Goal: Communication & Community: Connect with others

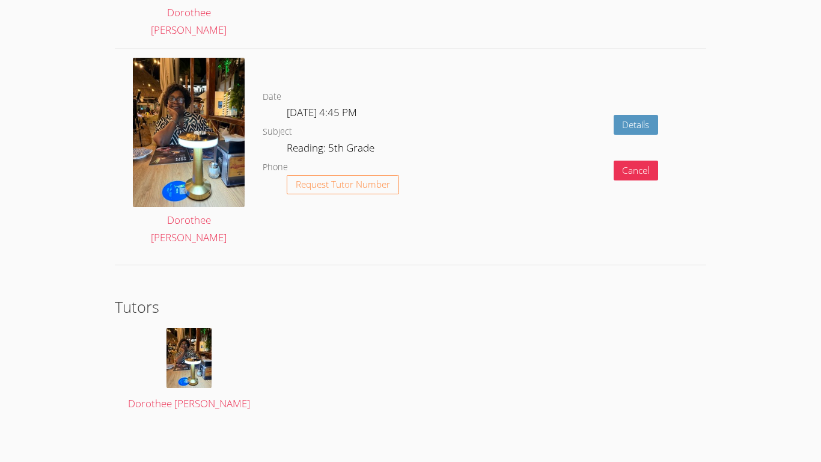
scroll to position [2174, 0]
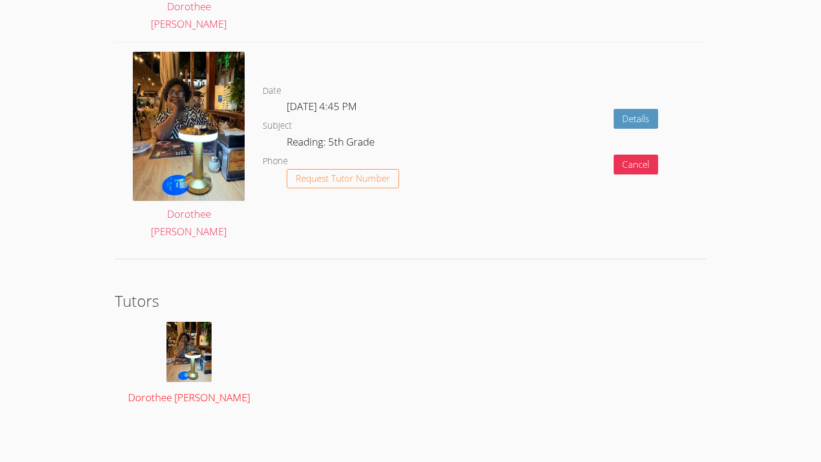
click at [191, 344] on img at bounding box center [189, 352] width 45 height 60
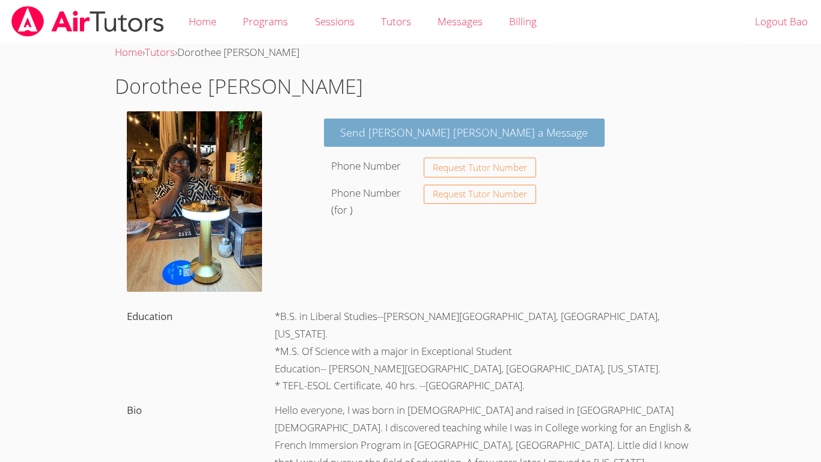
click at [391, 142] on link "Send [PERSON_NAME] [PERSON_NAME] a Message" at bounding box center [464, 132] width 281 height 28
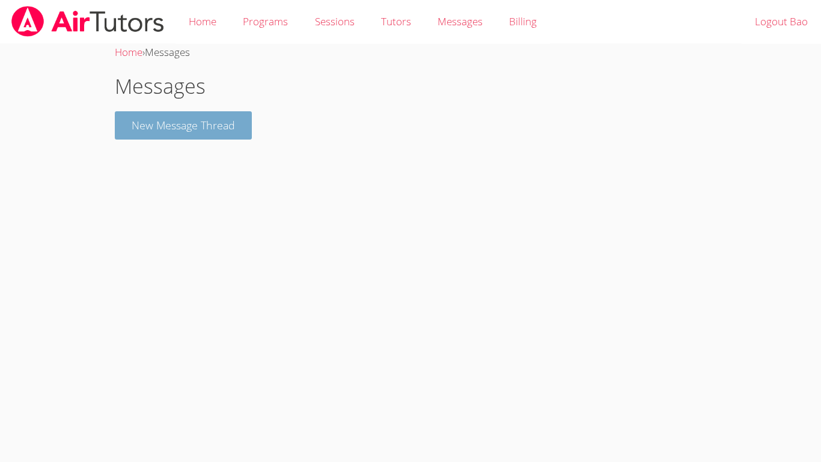
click at [213, 135] on button "New Message Thread" at bounding box center [183, 125] width 137 height 28
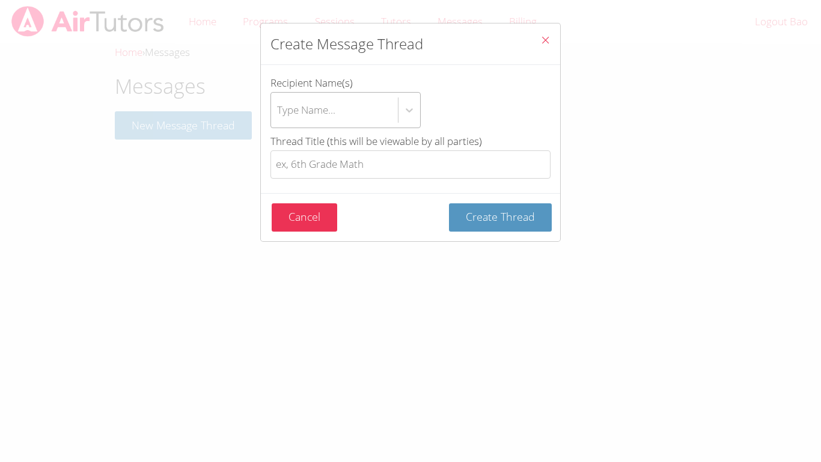
click at [349, 106] on div "Type Name..." at bounding box center [334, 110] width 127 height 35
click at [278, 106] on input "Recipient Name(s) Type Name..." at bounding box center [277, 110] width 1 height 28
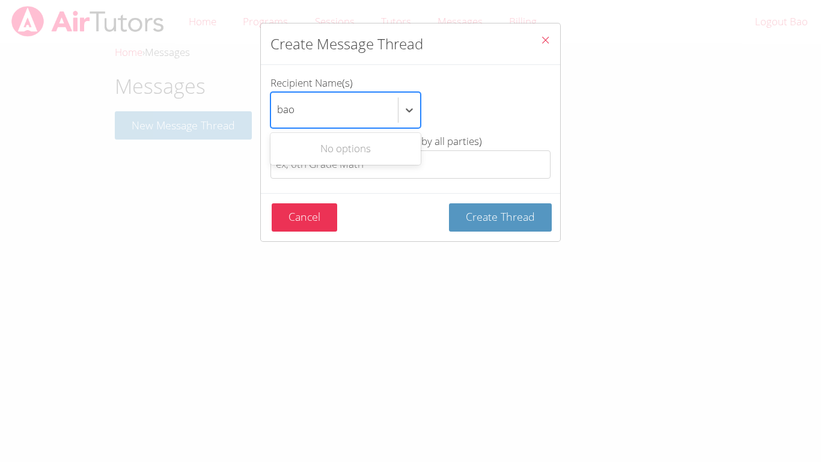
type input "bao"
click at [352, 191] on div "Recipient Name(s) Use Up and Down to choose options, press Enter to select the …" at bounding box center [410, 129] width 299 height 128
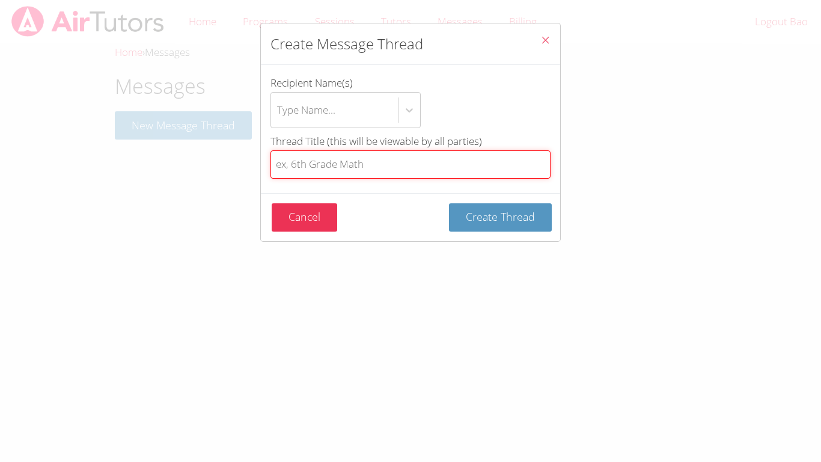
click at [401, 171] on input "Thread Title (this will be viewable by all parties)" at bounding box center [411, 164] width 280 height 28
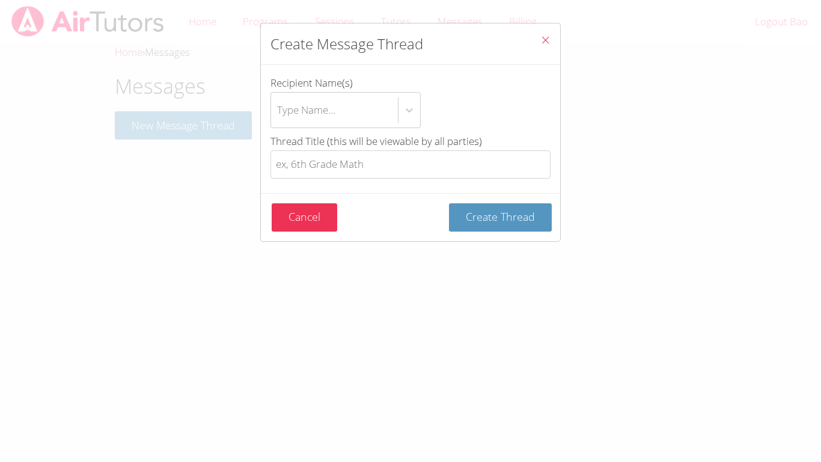
click at [0, 0] on form "Recipient Name(s) Type Name... Thread Title (this will be viewable by all parti…" at bounding box center [0, 0] width 0 height 0
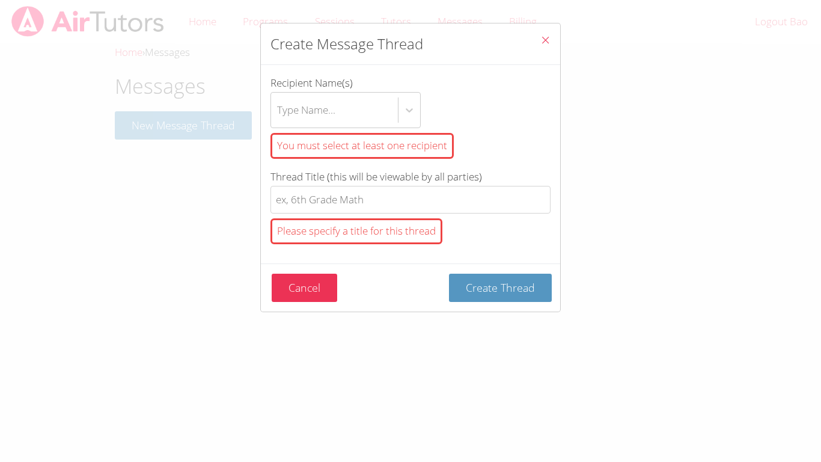
click at [543, 38] on icon "Close" at bounding box center [545, 40] width 10 height 10
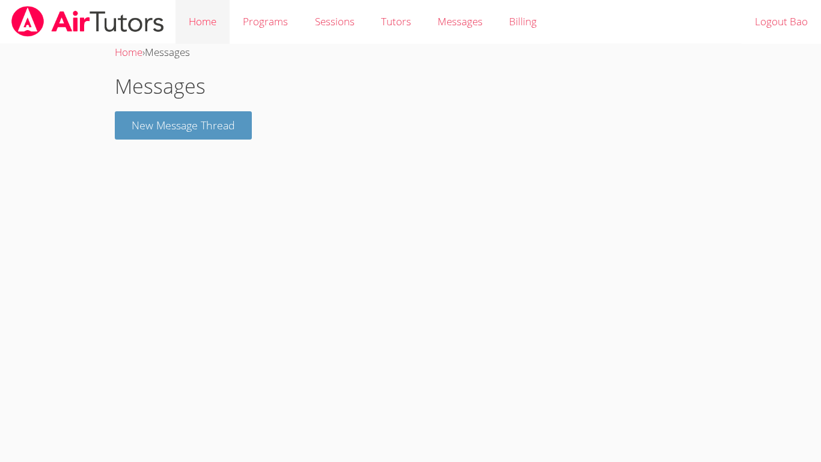
click at [212, 20] on link "Home" at bounding box center [203, 22] width 54 height 44
